Goal: Transaction & Acquisition: Purchase product/service

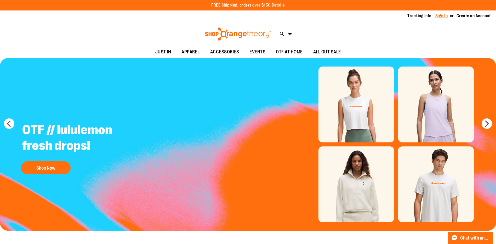
type input "**********"
click at [437, 16] on link "Sign In" at bounding box center [441, 16] width 13 height 6
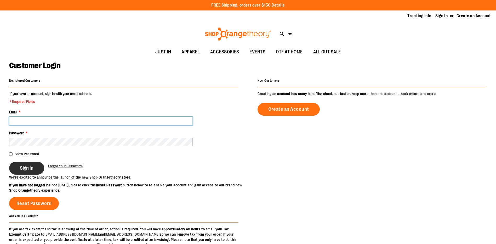
type input "**********"
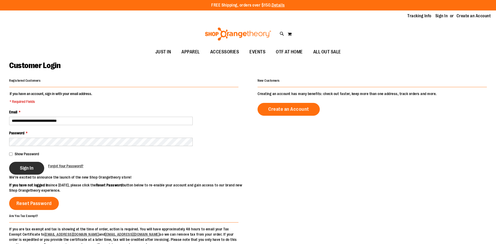
type input "**********"
click at [31, 166] on span "Sign In" at bounding box center [27, 168] width 14 height 6
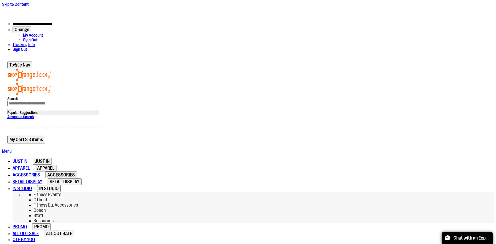
type input "**********"
click at [32, 186] on span "IN STUDIO" at bounding box center [22, 188] width 19 height 5
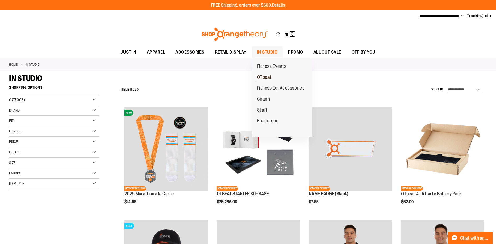
type input "**********"
click at [261, 76] on span "OTbeat" at bounding box center [264, 78] width 15 height 7
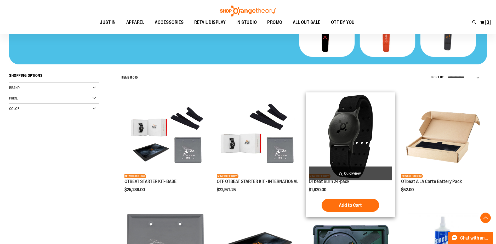
scroll to position [130, 0]
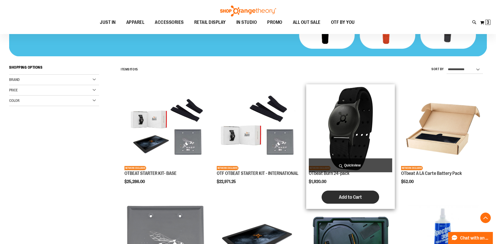
type input "**********"
click at [347, 198] on span "Add to Cart" at bounding box center [350, 197] width 23 height 6
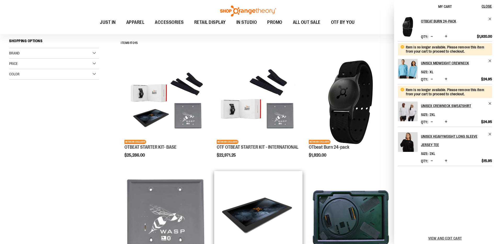
scroll to position [80, 0]
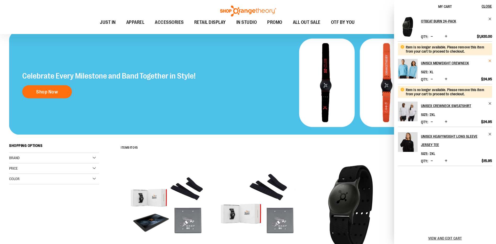
click at [490, 60] on span "Remove item" at bounding box center [490, 61] width 4 height 4
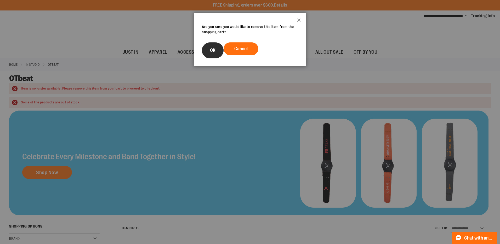
click at [213, 47] on button "OK" at bounding box center [213, 50] width 22 height 16
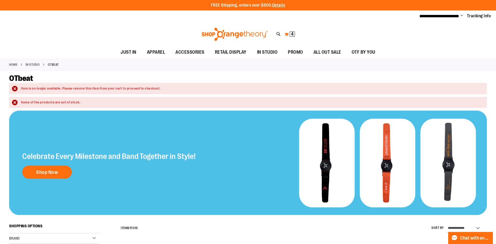
click at [288, 33] on button "My Cart 4 4 items" at bounding box center [289, 34] width 11 height 8
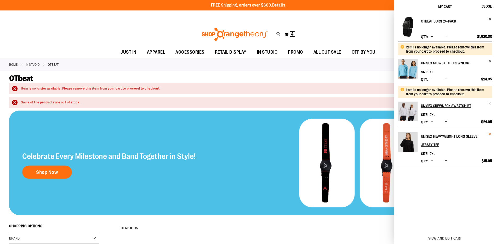
click at [490, 133] on div "OTbeat Burn 24-pack Qty * Update $1,920.00" at bounding box center [445, 106] width 102 height 187
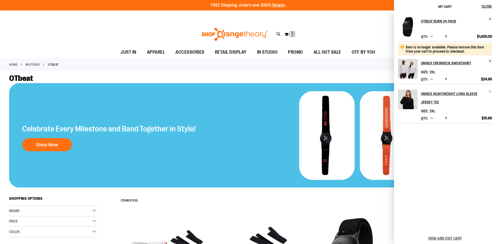
click at [490, 90] on span "Remove item" at bounding box center [490, 91] width 4 height 4
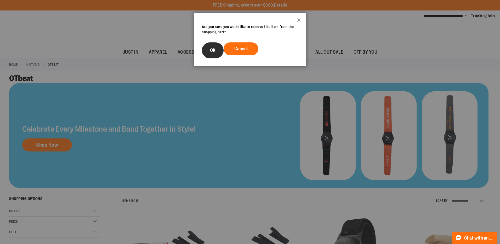
click at [208, 50] on button "OK" at bounding box center [213, 50] width 22 height 16
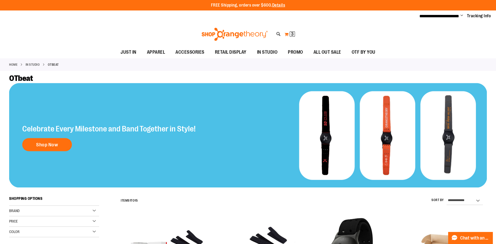
click at [292, 34] on span "3" at bounding box center [292, 33] width 3 height 5
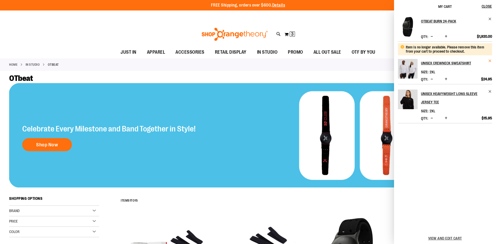
click at [489, 60] on span "Remove item" at bounding box center [490, 61] width 4 height 4
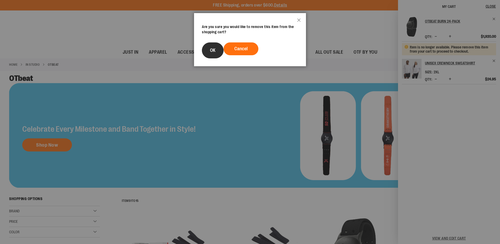
click at [207, 49] on button "OK" at bounding box center [213, 50] width 22 height 16
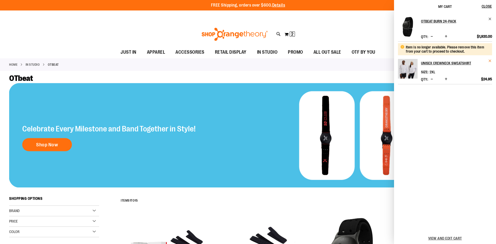
click at [491, 59] on span "Remove item" at bounding box center [490, 61] width 4 height 4
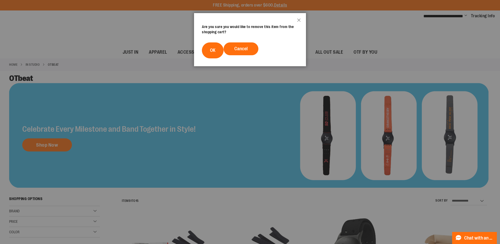
click at [202, 48] on footer "Cancel OK" at bounding box center [250, 51] width 112 height 32
click at [209, 49] on button "OK" at bounding box center [213, 50] width 22 height 16
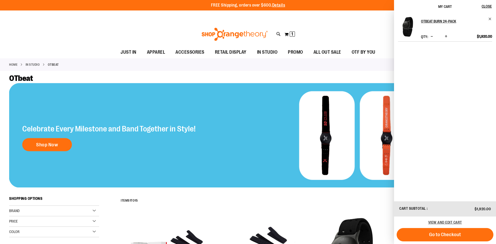
click at [110, 36] on div "Toggle Nav Search Popular Suggestions Advanced Search" at bounding box center [248, 34] width 496 height 24
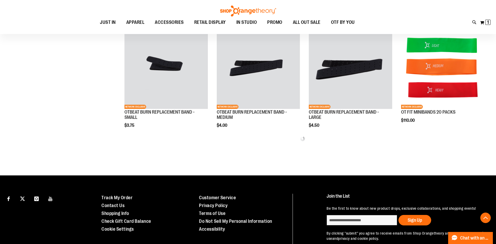
scroll to position [418, 0]
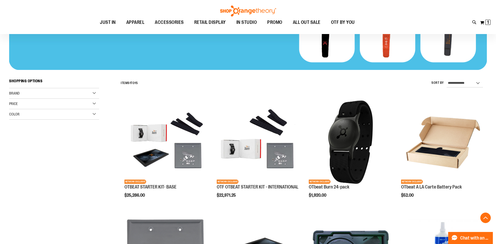
scroll to position [110, 0]
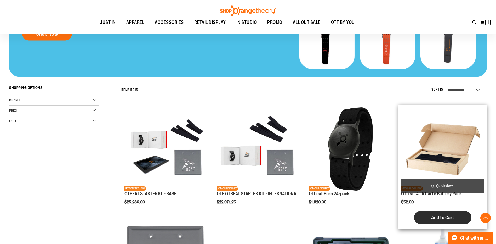
click at [450, 216] on span "Add to Cart" at bounding box center [442, 217] width 23 height 6
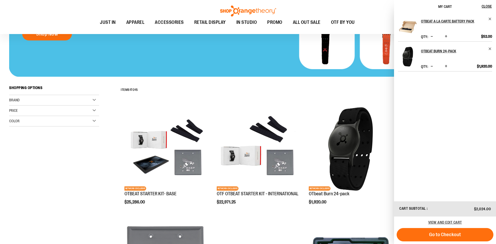
click at [445, 67] on span "Increase product quantity" at bounding box center [446, 66] width 3 height 5
click at [446, 36] on span "Increase product quantity" at bounding box center [446, 36] width 3 height 5
click at [430, 65] on button "Decrease product quantity" at bounding box center [431, 66] width 5 height 5
click at [445, 36] on span "Increase product quantity" at bounding box center [446, 36] width 3 height 5
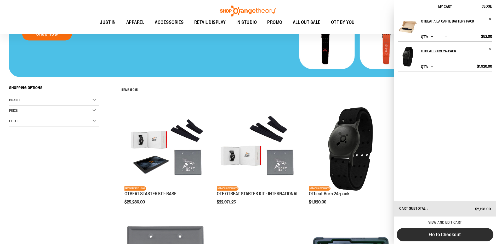
click at [449, 234] on span "Go to Checkout" at bounding box center [445, 234] width 32 height 6
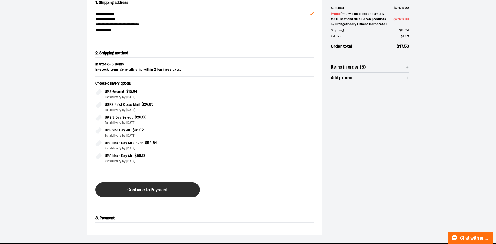
scroll to position [58, 0]
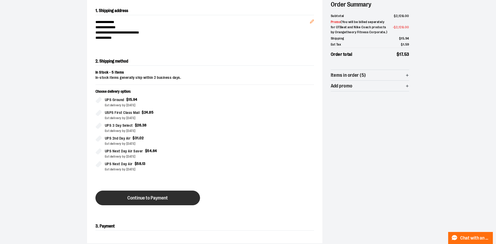
click at [148, 196] on span "Continue to Payment" at bounding box center [147, 197] width 41 height 5
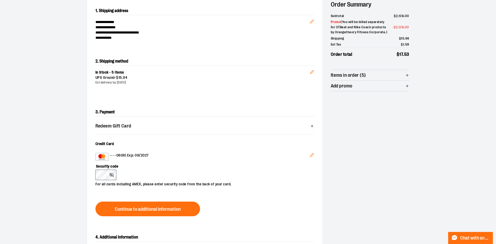
click at [312, 154] on icon "Edit" at bounding box center [312, 155] width 4 height 4
click at [262, 157] on div "•••• 9465 | Exp: 07/2028" at bounding box center [202, 157] width 214 height 8
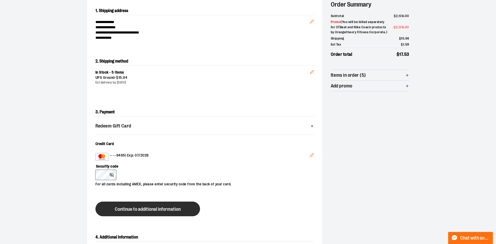
click at [150, 206] on button "Continue to additional information" at bounding box center [147, 208] width 105 height 15
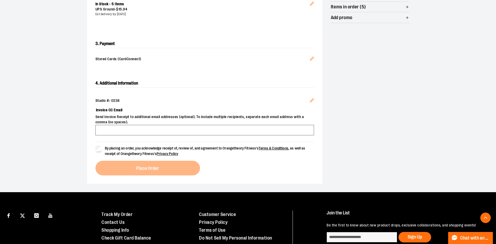
scroll to position [136, 0]
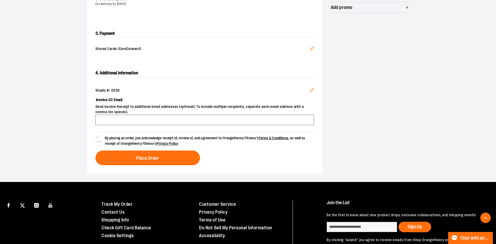
click at [142, 150] on div "By placing an order, you acknowledge receipt of, review of, and agreement to Or…" at bounding box center [204, 148] width 219 height 34
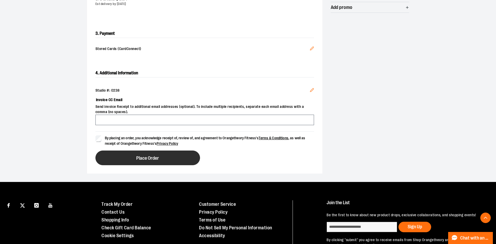
click at [166, 157] on button "Place Order" at bounding box center [147, 157] width 105 height 15
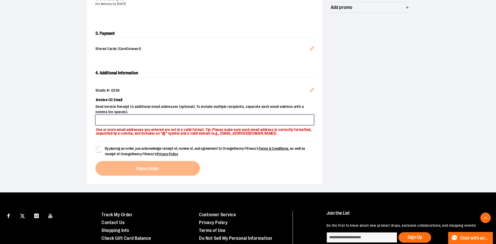
click at [120, 120] on input "Invoice CC Email" at bounding box center [204, 120] width 219 height 10
type input "**********"
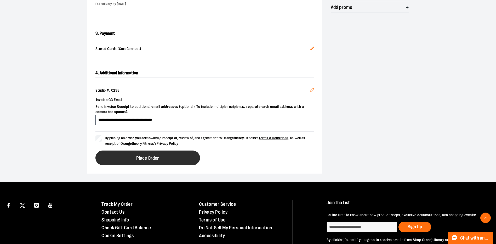
click at [128, 161] on button "Place Order" at bounding box center [147, 157] width 105 height 15
